Goal: Check status: Check status

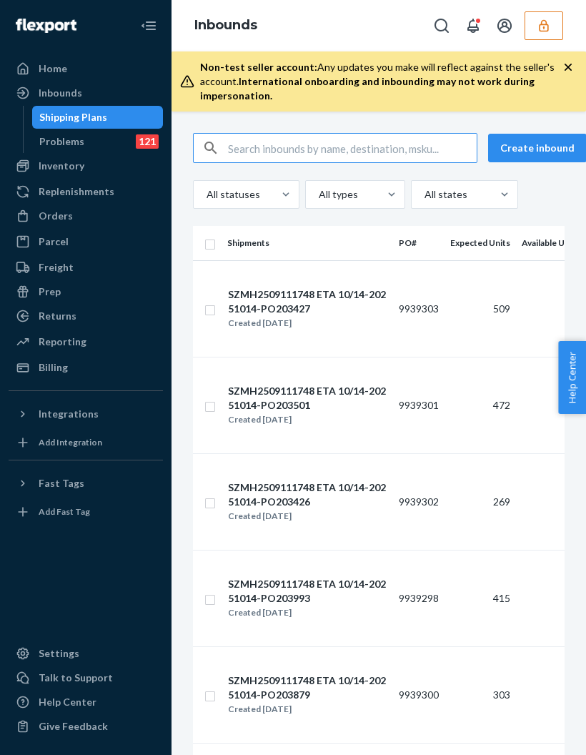
click at [344, 147] on input "text" at bounding box center [352, 148] width 249 height 29
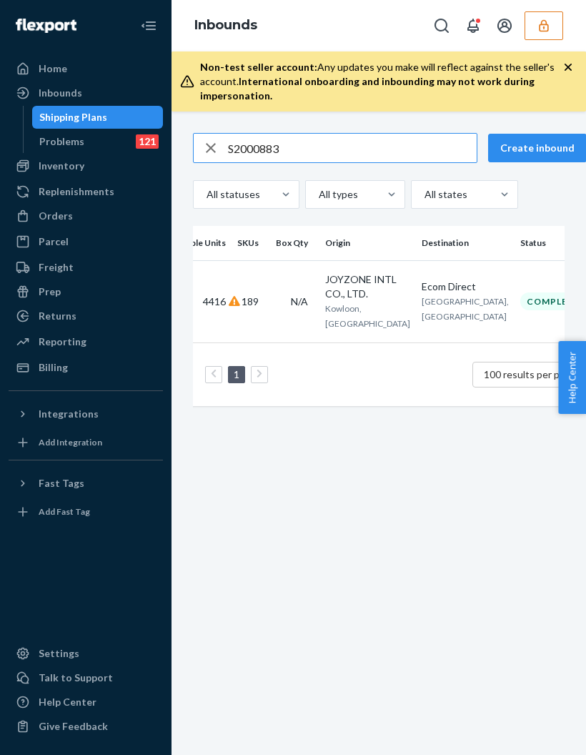
click at [244, 144] on input "S2000883" at bounding box center [352, 148] width 249 height 29
click at [232, 134] on input "S2000883" at bounding box center [352, 148] width 249 height 29
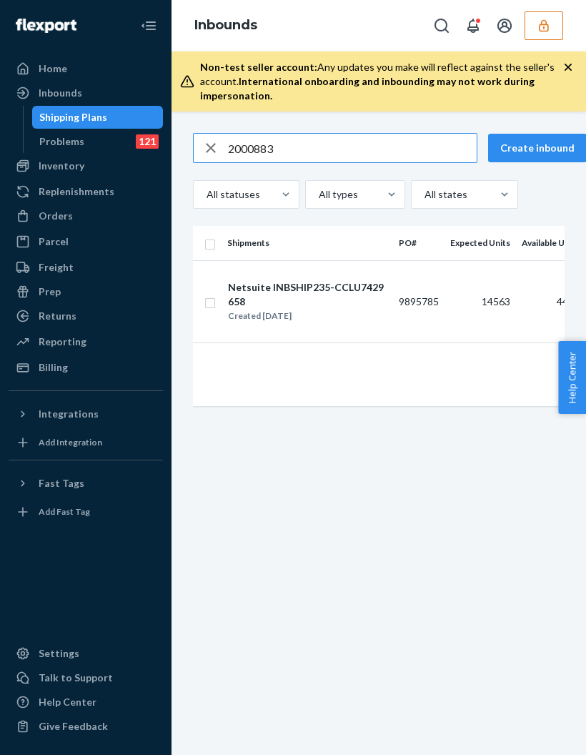
click at [255, 148] on input "2000883" at bounding box center [352, 148] width 249 height 29
type input "2"
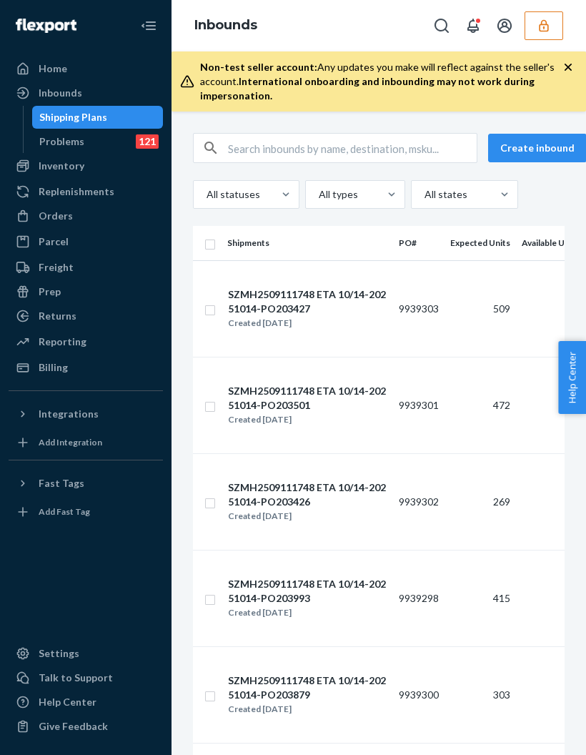
click at [374, 151] on input "text" at bounding box center [352, 148] width 249 height 29
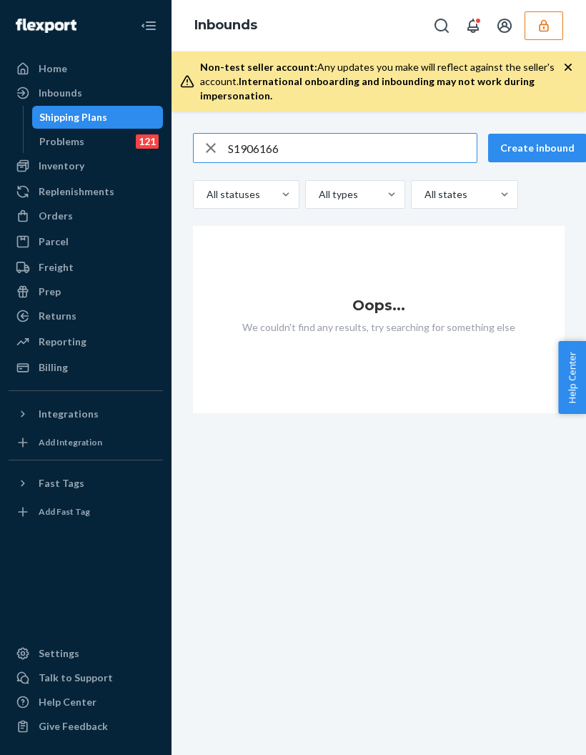
click at [244, 149] on input "S1906166" at bounding box center [352, 148] width 249 height 29
click at [232, 144] on input "S1906166" at bounding box center [352, 148] width 249 height 29
type input "1906166"
click at [555, 142] on button "Create inbound" at bounding box center [537, 148] width 99 height 29
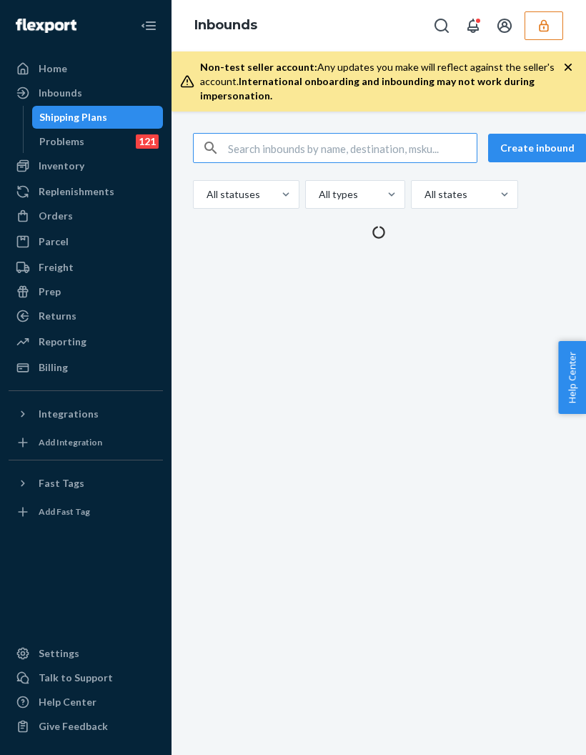
click at [275, 160] on input "text" at bounding box center [352, 148] width 249 height 29
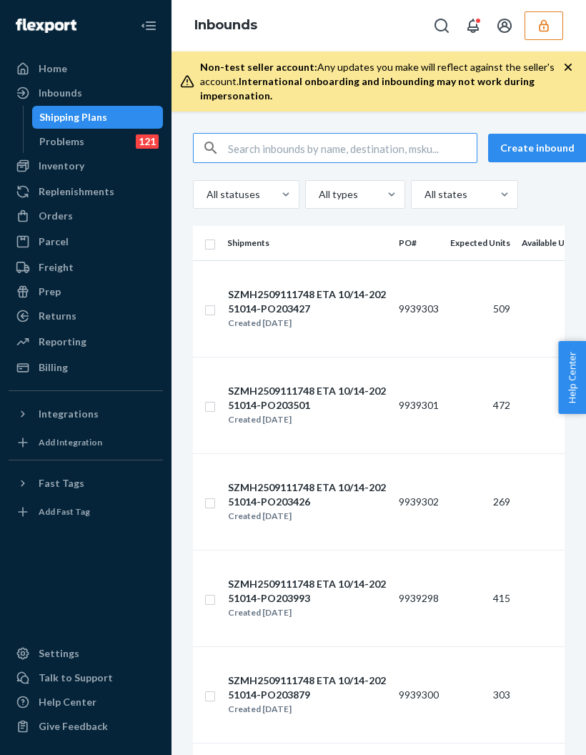
click at [249, 149] on input "text" at bounding box center [352, 148] width 249 height 29
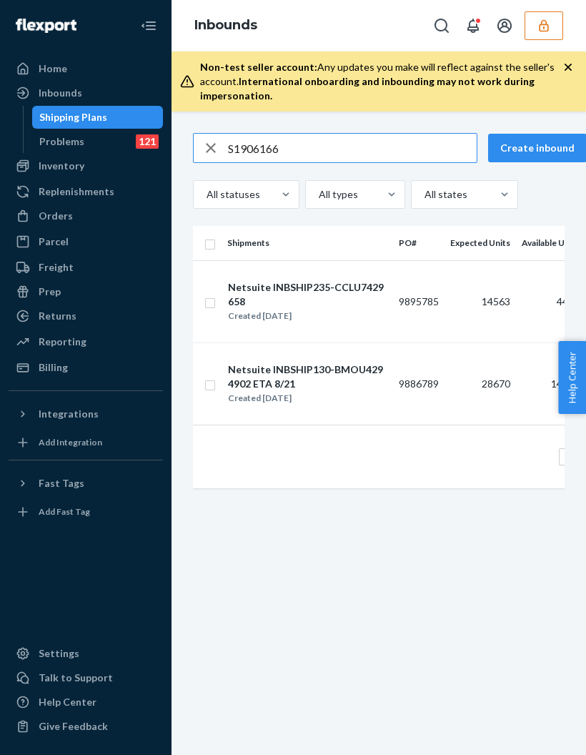
click at [237, 151] on input "S1906166" at bounding box center [352, 148] width 249 height 29
click at [246, 152] on input "S1906166" at bounding box center [352, 148] width 249 height 29
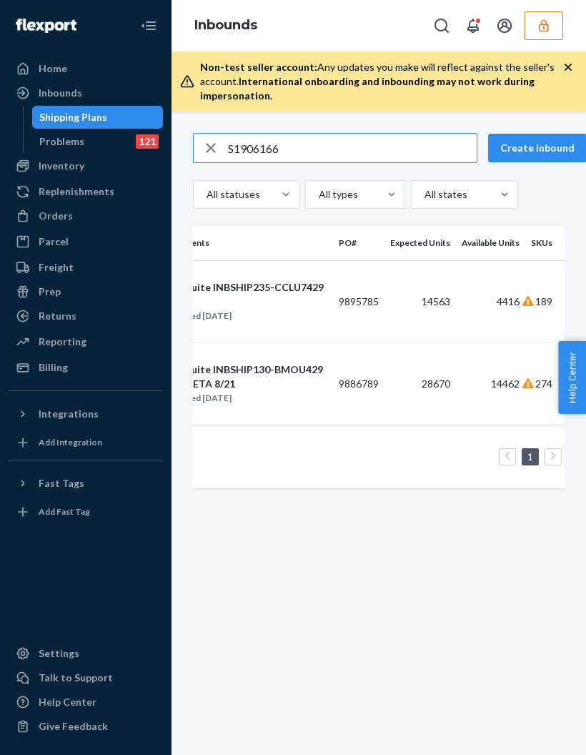
scroll to position [0, 61]
click at [239, 143] on input "S1906166" at bounding box center [352, 148] width 249 height 29
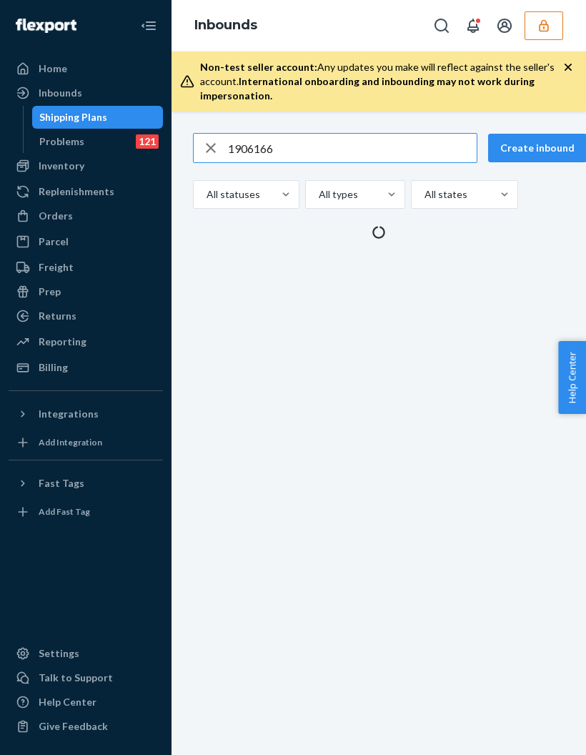
type input "1906166"
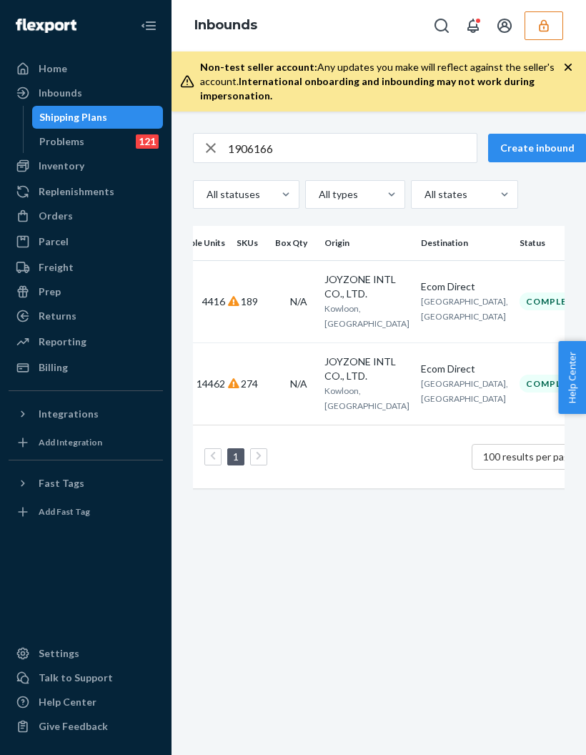
scroll to position [0, 354]
click at [214, 155] on icon "button" at bounding box center [210, 148] width 17 height 29
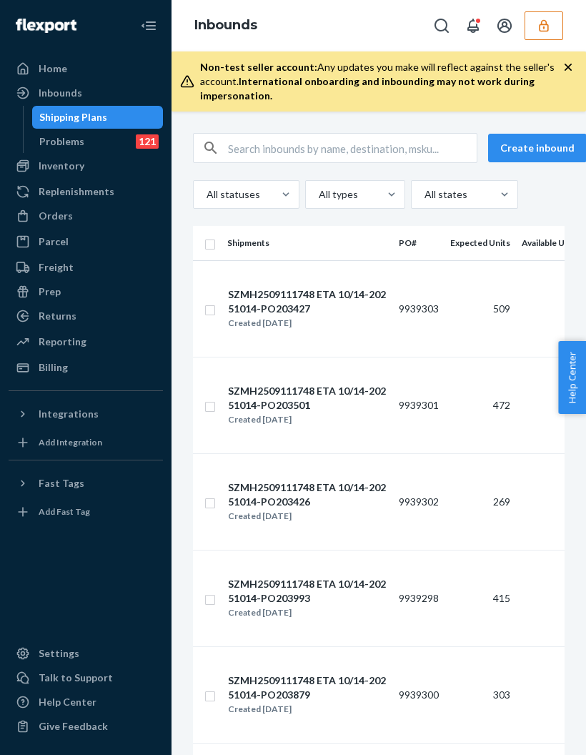
click at [314, 148] on input "text" at bounding box center [352, 148] width 249 height 29
click at [353, 144] on input "text" at bounding box center [352, 148] width 249 height 29
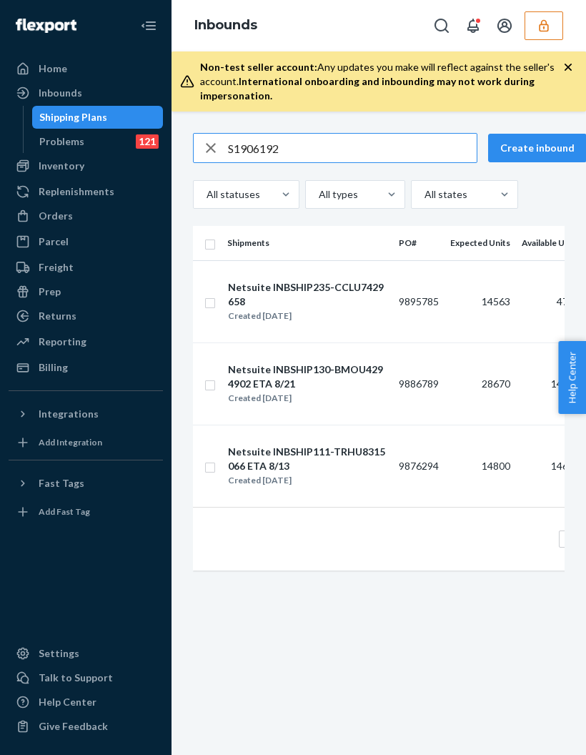
click at [243, 147] on input "S1906192" at bounding box center [352, 148] width 249 height 29
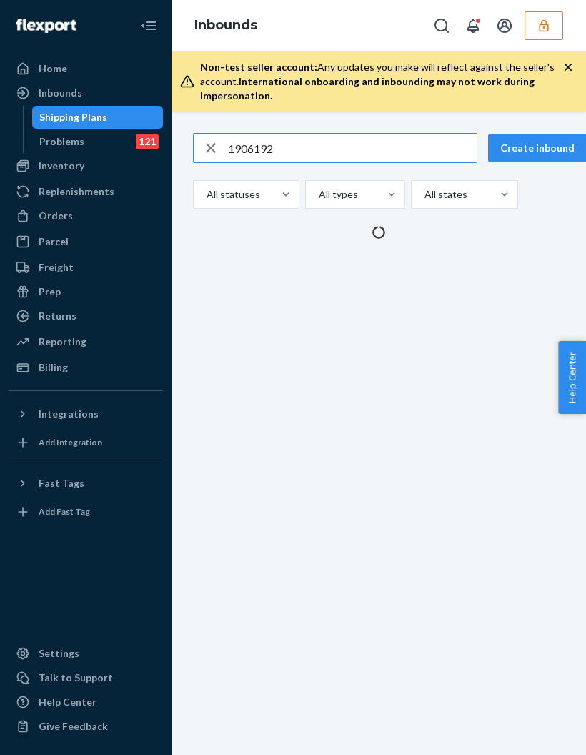
type input "1906192"
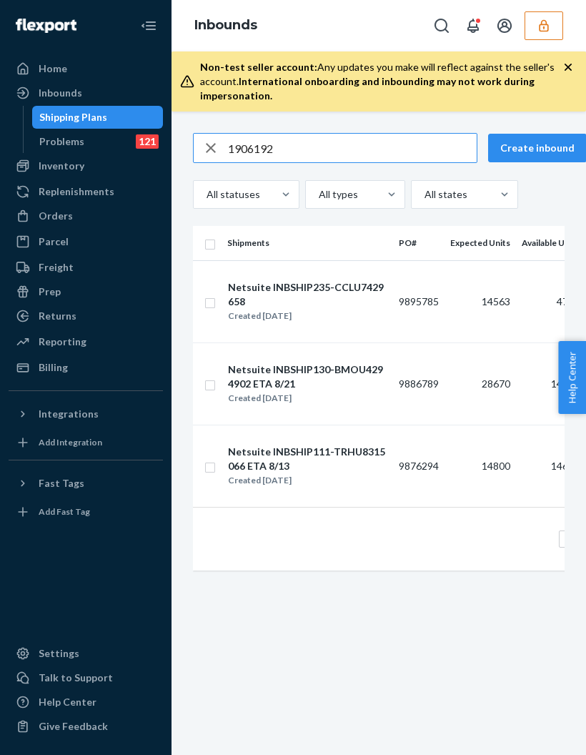
click at [557, 36] on button "button" at bounding box center [544, 25] width 39 height 29
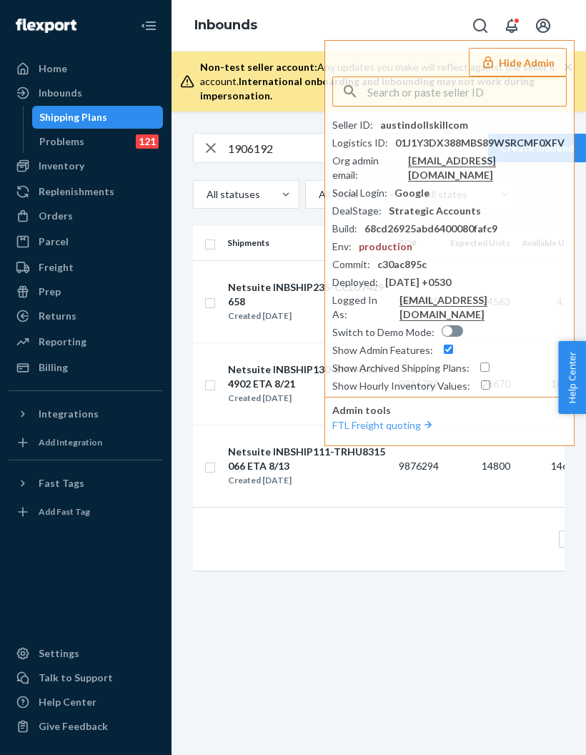
click at [480, 97] on input "text" at bounding box center [466, 91] width 199 height 29
click at [434, 97] on input "text" at bounding box center [466, 91] width 199 height 29
click at [392, 86] on input "text" at bounding box center [466, 91] width 199 height 29
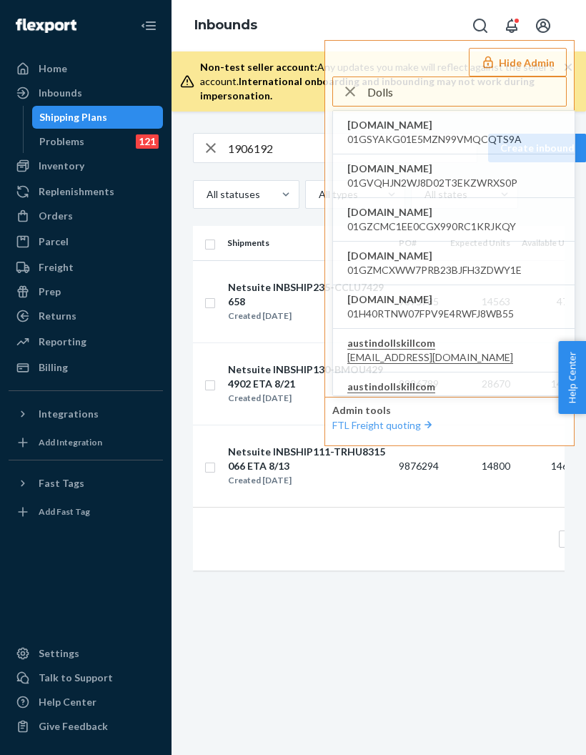
type input "Dolls"
click at [402, 346] on span "austindollskillcom" at bounding box center [430, 343] width 166 height 14
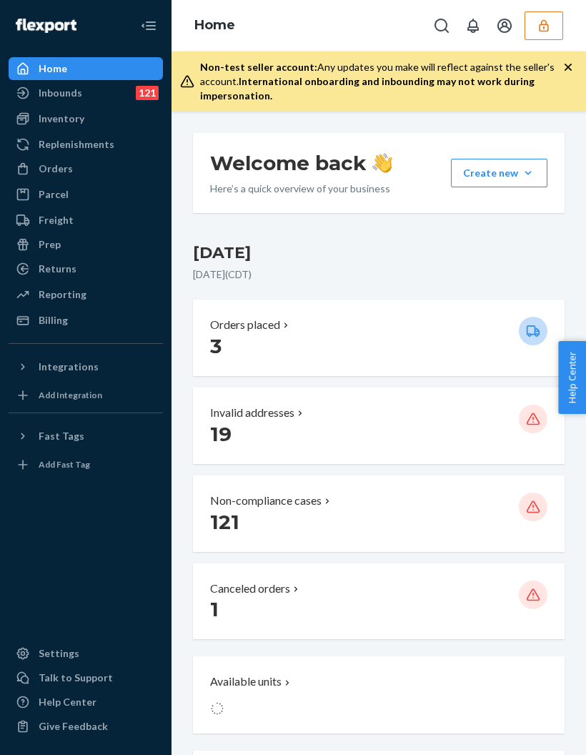
click at [49, 107] on link "Inventory" at bounding box center [86, 118] width 154 height 23
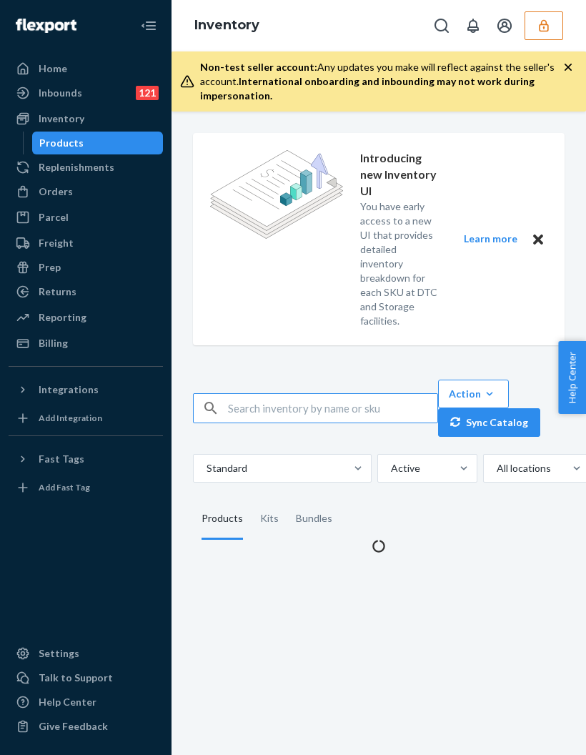
click at [41, 96] on div "Inbounds" at bounding box center [61, 93] width 44 height 14
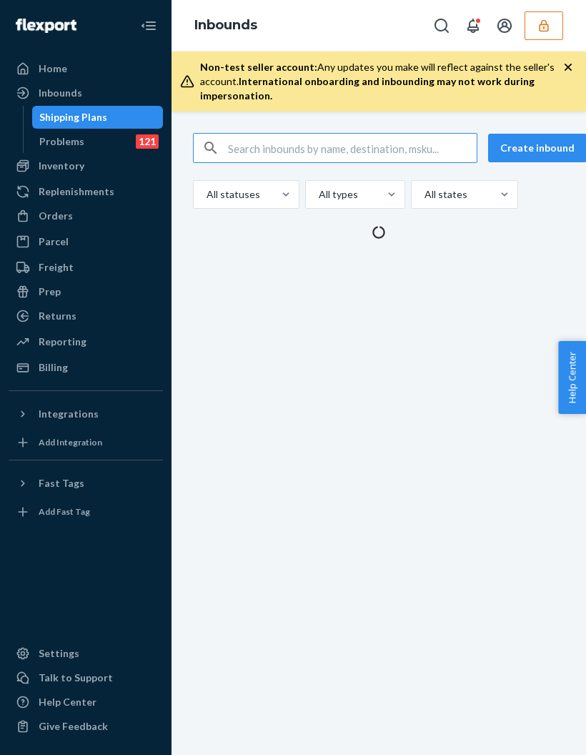
click at [549, 22] on icon "button" at bounding box center [544, 26] width 14 height 14
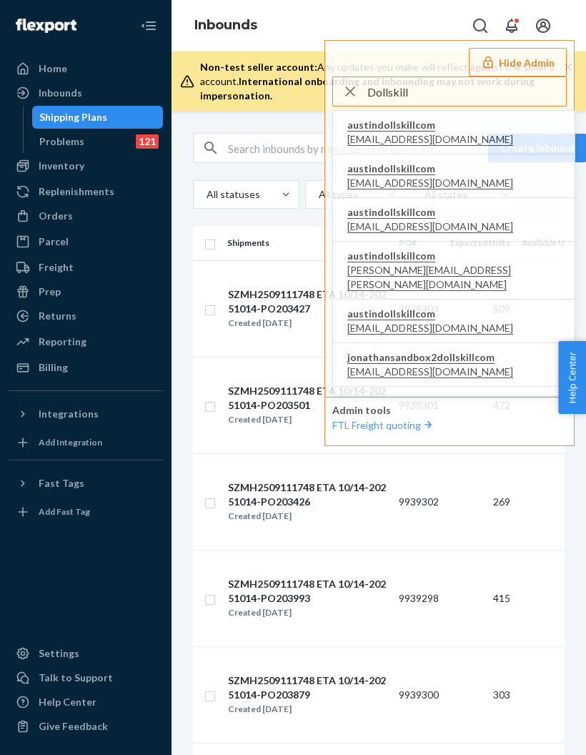
type input "Dollskill"
click at [392, 179] on span "[EMAIL_ADDRESS][DOMAIN_NAME]" at bounding box center [430, 183] width 166 height 14
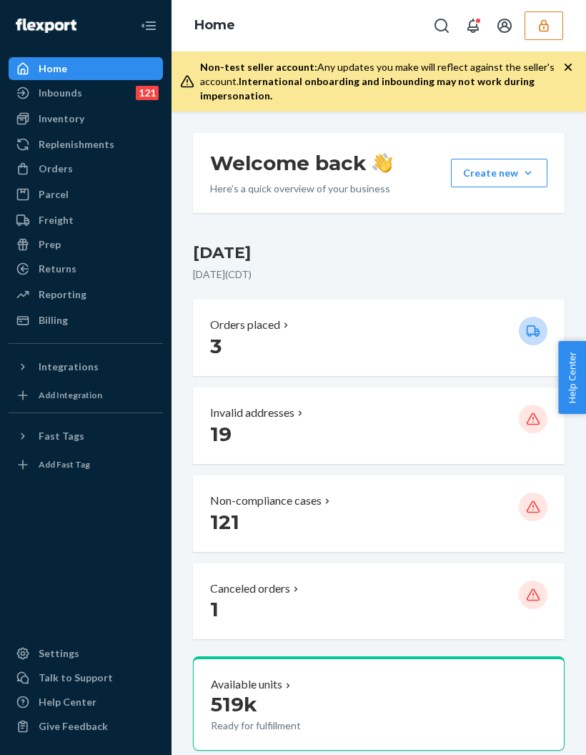
click at [104, 90] on div "Inbounds 121" at bounding box center [86, 93] width 152 height 20
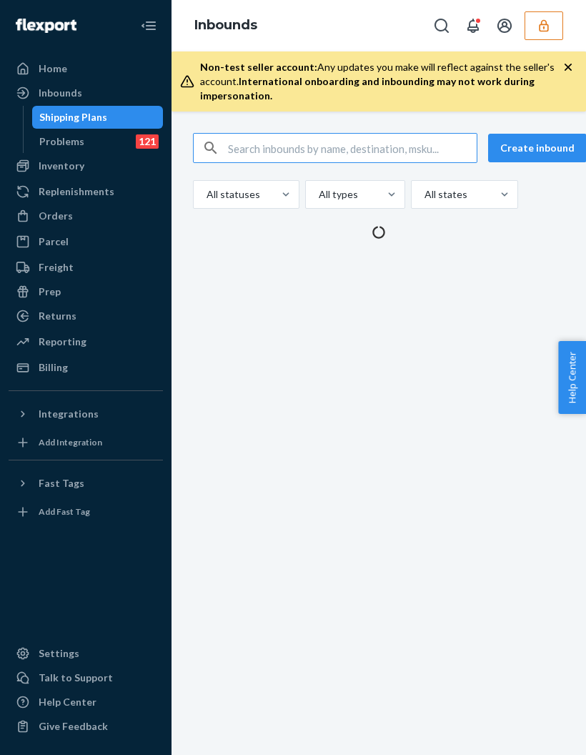
click at [551, 24] on button "button" at bounding box center [544, 25] width 39 height 29
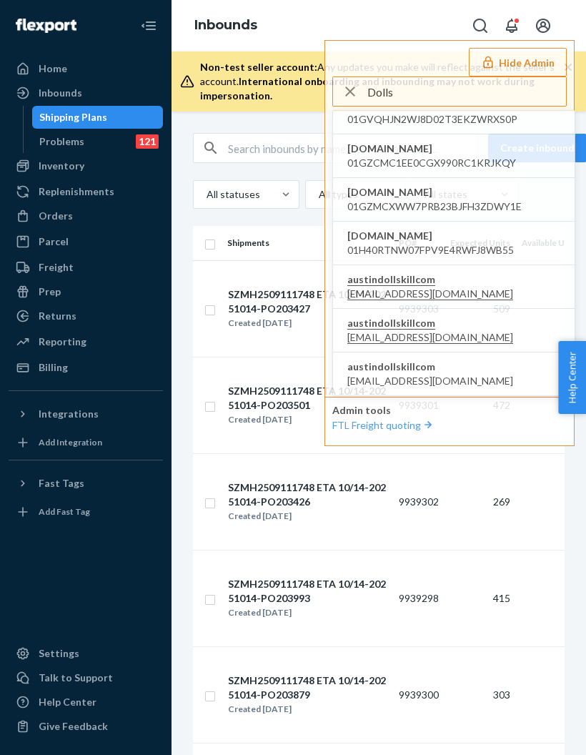
scroll to position [64, 0]
type input "Dolls"
click at [399, 289] on span "[EMAIL_ADDRESS][DOMAIN_NAME]" at bounding box center [430, 293] width 166 height 14
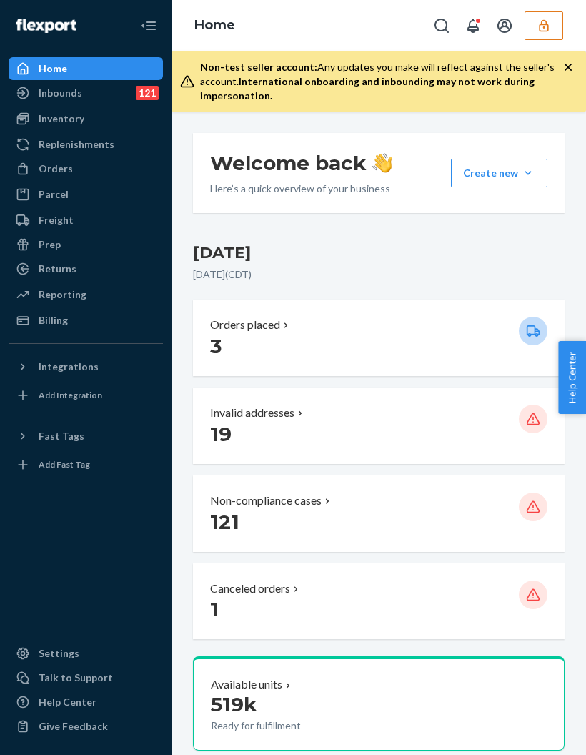
click at [86, 102] on div "Inbounds 121" at bounding box center [86, 93] width 152 height 20
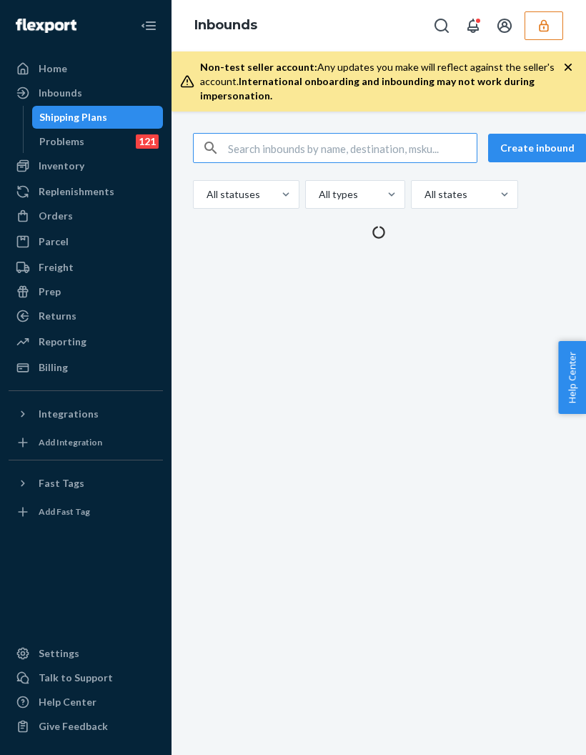
click at [304, 148] on input "text" at bounding box center [352, 148] width 249 height 29
type input "S1906192"
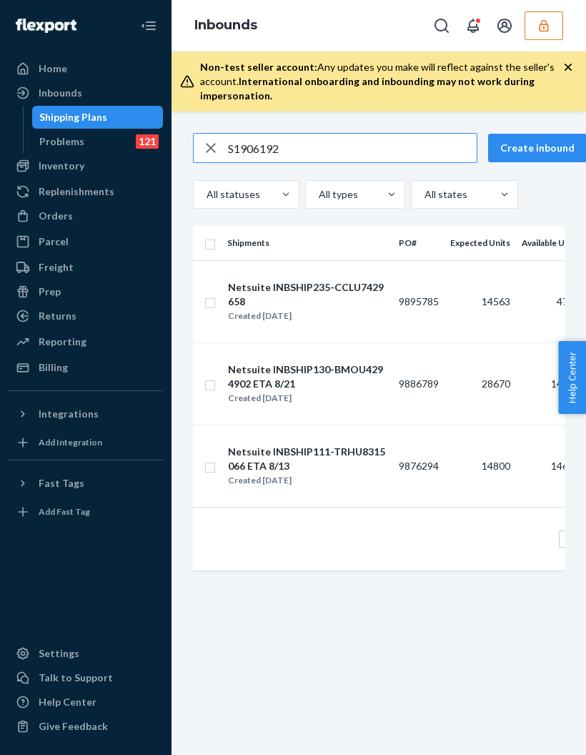
click at [232, 149] on input "S1906192" at bounding box center [352, 148] width 249 height 29
click at [224, 141] on div "button" at bounding box center [211, 148] width 34 height 29
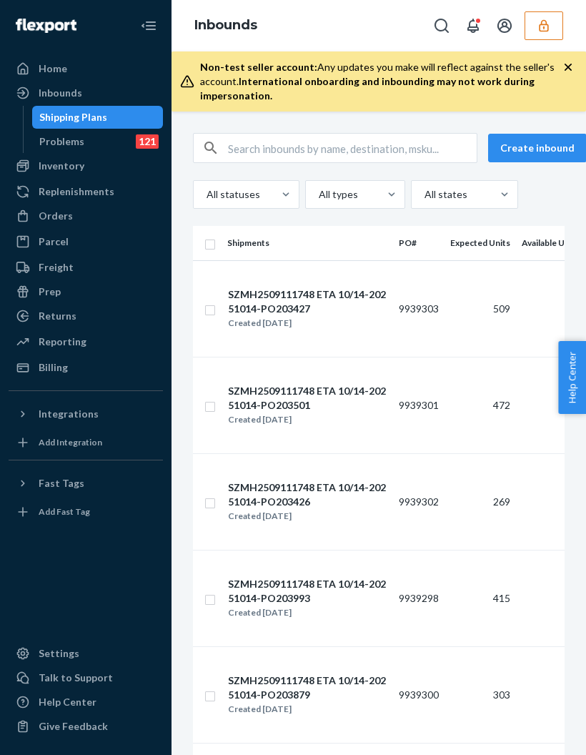
click at [289, 150] on input "text" at bounding box center [352, 148] width 249 height 29
click at [297, 140] on input "text" at bounding box center [352, 148] width 249 height 29
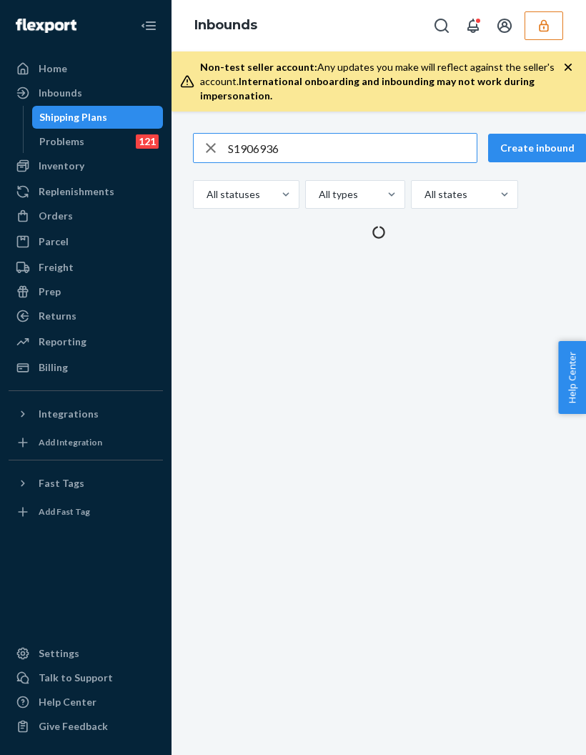
type input "S1906936"
